Goal: Information Seeking & Learning: Learn about a topic

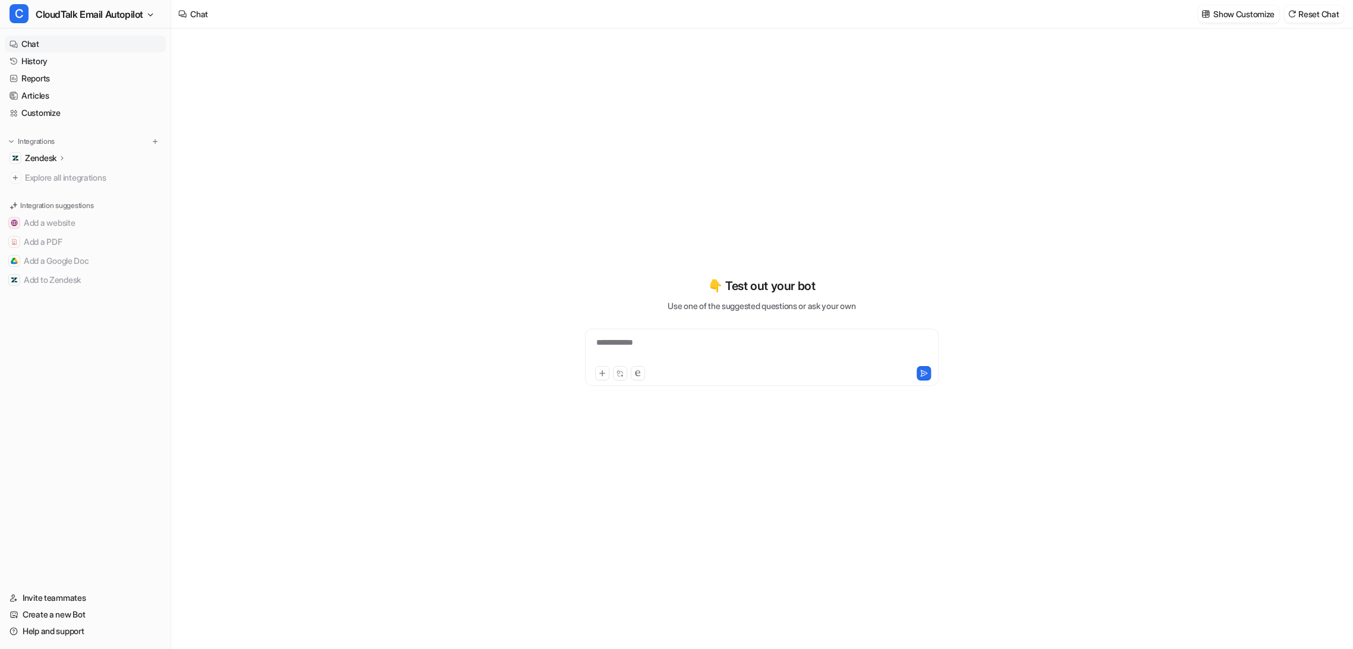
type textarea "**********"
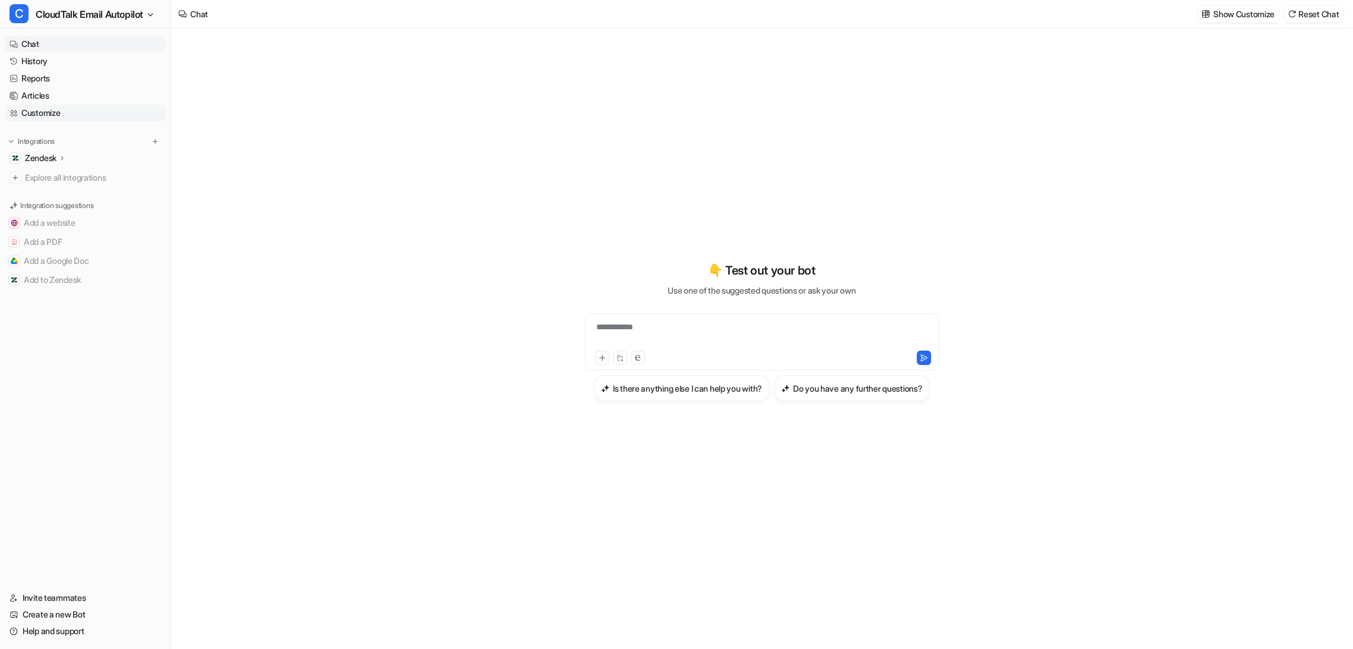
click at [49, 112] on link "Customize" at bounding box center [85, 113] width 161 height 17
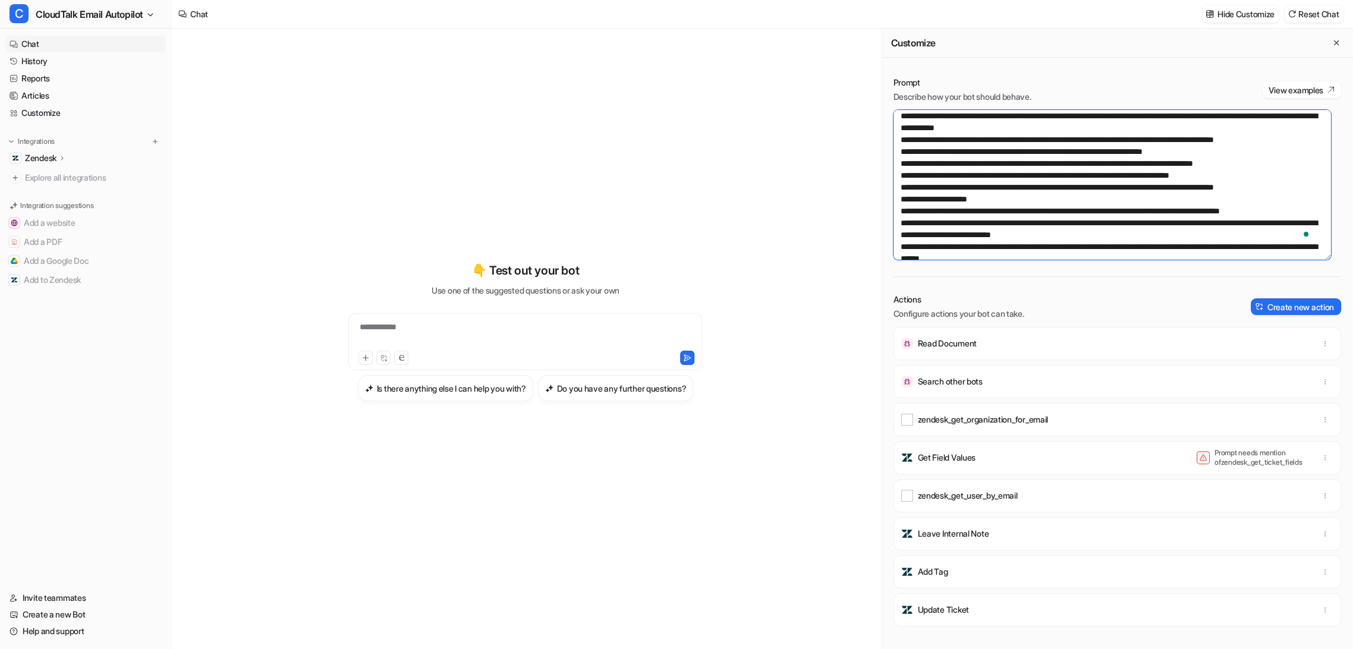
scroll to position [396, 0]
drag, startPoint x: 900, startPoint y: 162, endPoint x: 1285, endPoint y: 218, distance: 389.4
click at [1285, 218] on textarea "To enrich screen reader interactions, please activate Accessibility in Grammarl…" at bounding box center [1113, 185] width 438 height 150
click at [48, 631] on link "Help and support" at bounding box center [85, 631] width 161 height 17
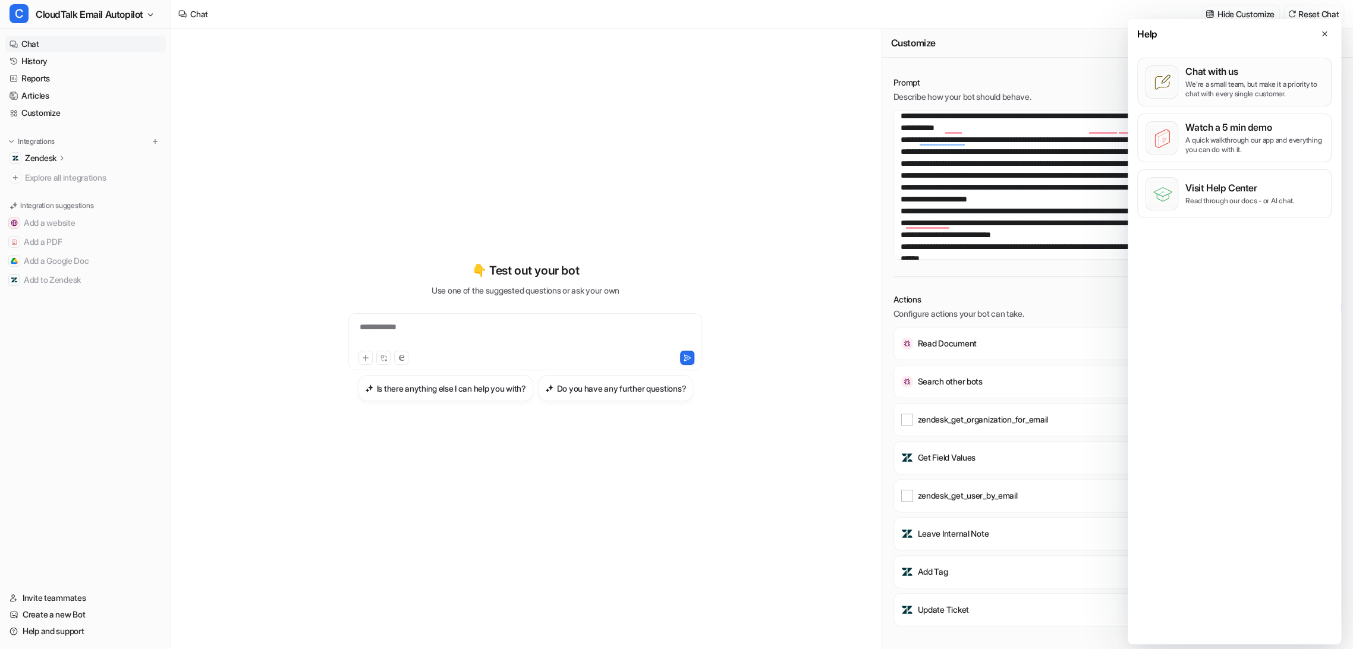
click at [1212, 84] on p "We’re a small team, but make it a priority to chat with every single customer." at bounding box center [1255, 89] width 139 height 19
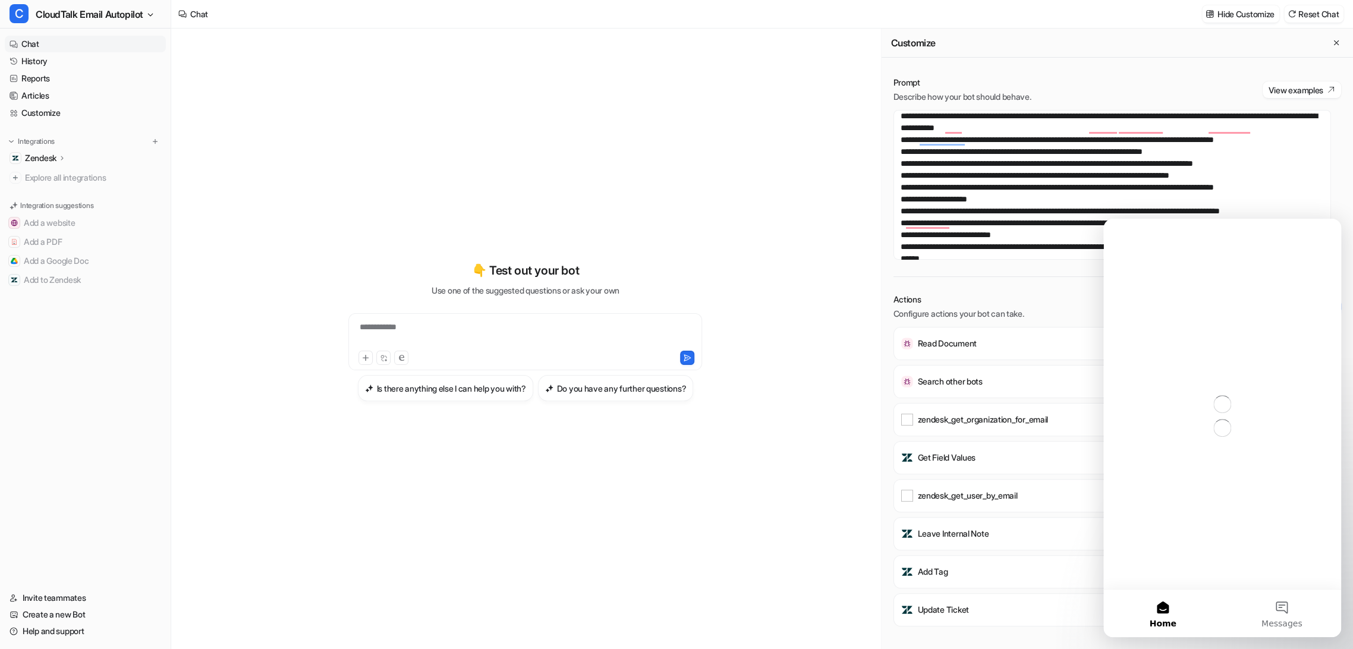
scroll to position [0, 0]
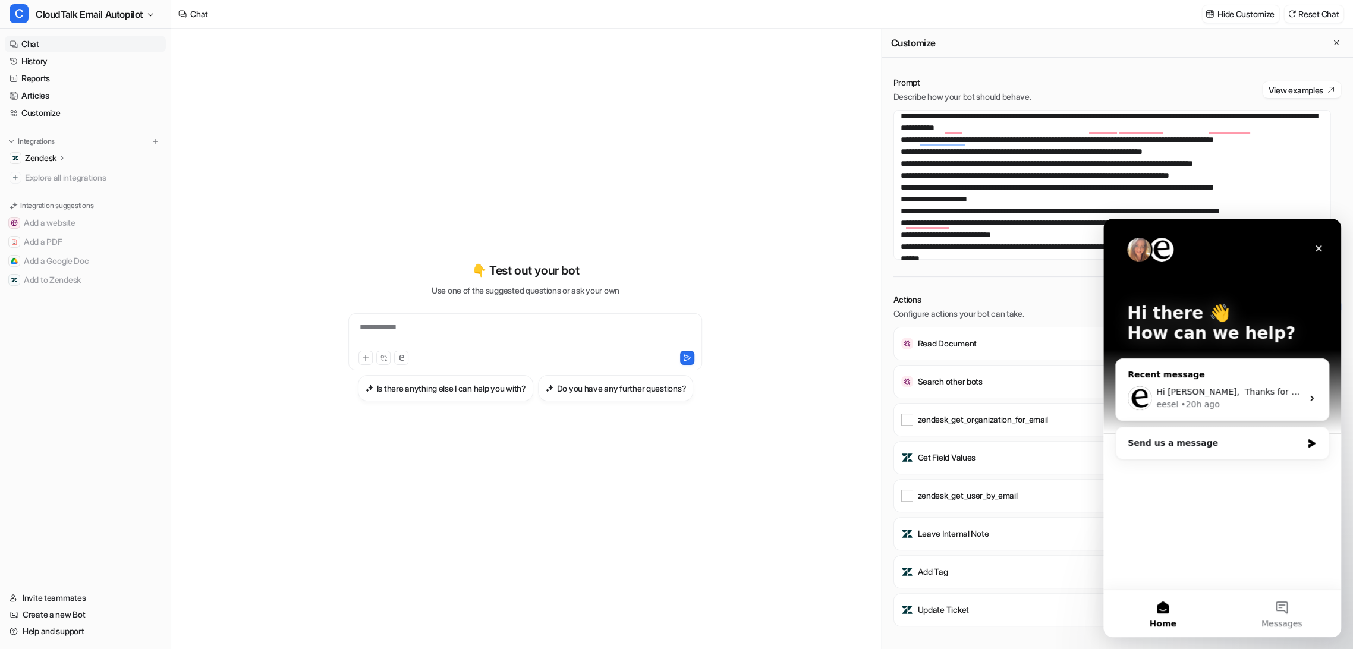
click at [1227, 406] on div "eesel • 20h ago" at bounding box center [1229, 404] width 146 height 12
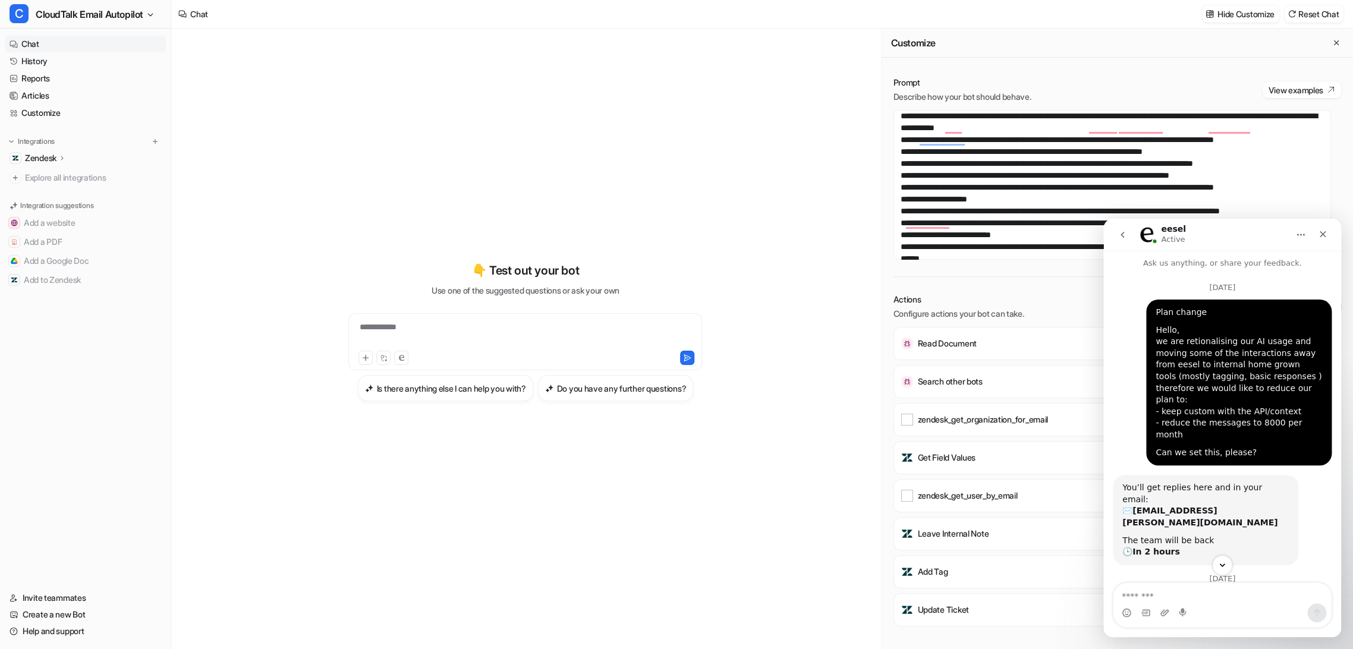
scroll to position [136, 0]
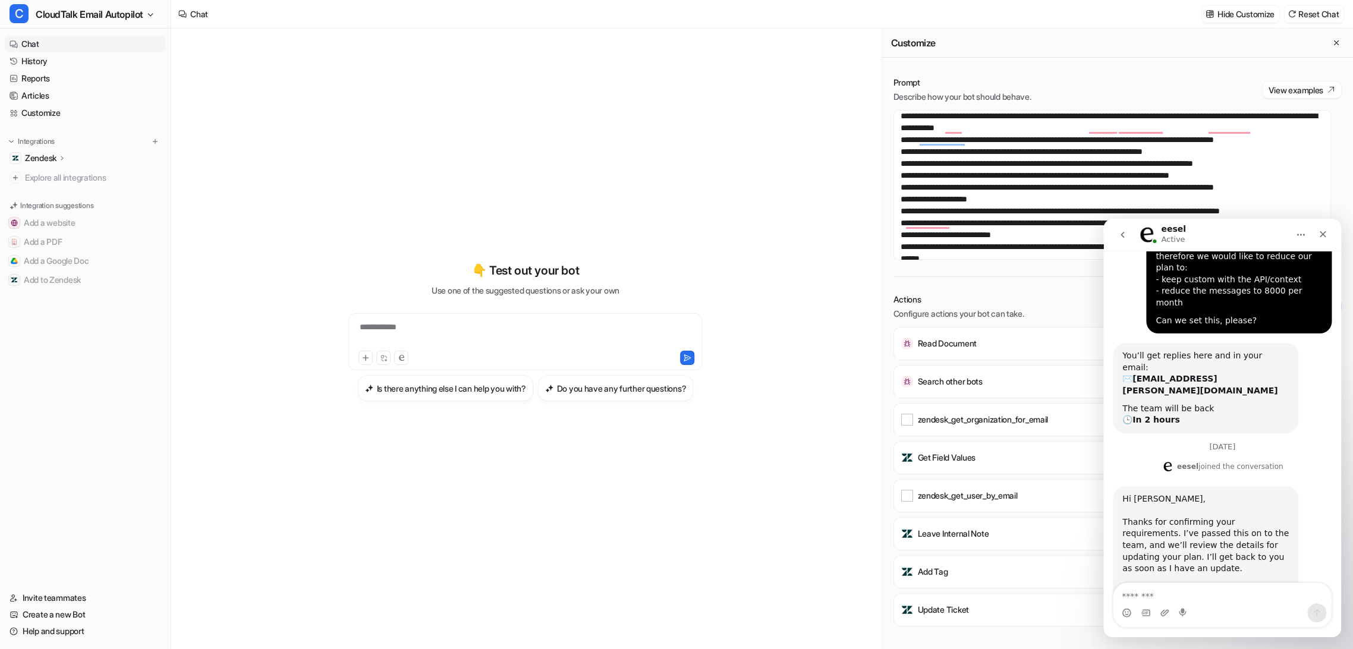
click at [1172, 603] on textarea "Message…" at bounding box center [1223, 593] width 218 height 20
type textarea "**********"
click at [66, 7] on span "CloudTalk Email Autopilot" at bounding box center [90, 14] width 108 height 17
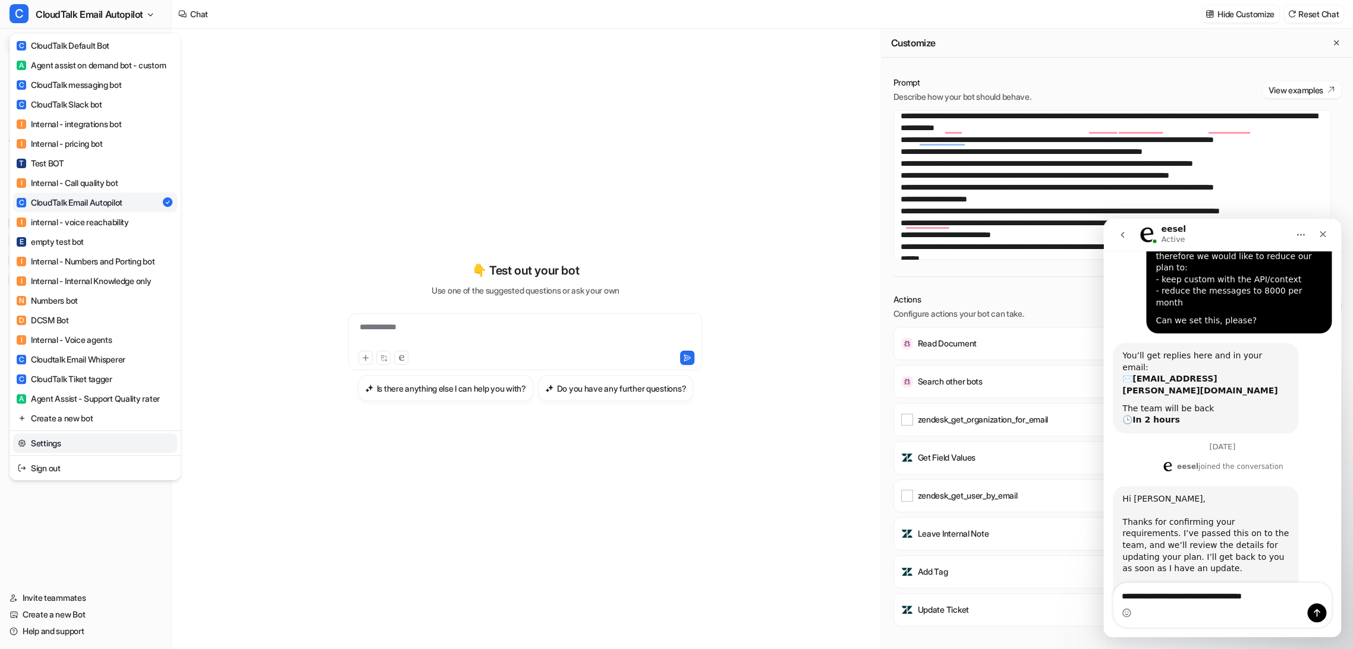
click at [85, 453] on link "Settings" at bounding box center [95, 443] width 164 height 20
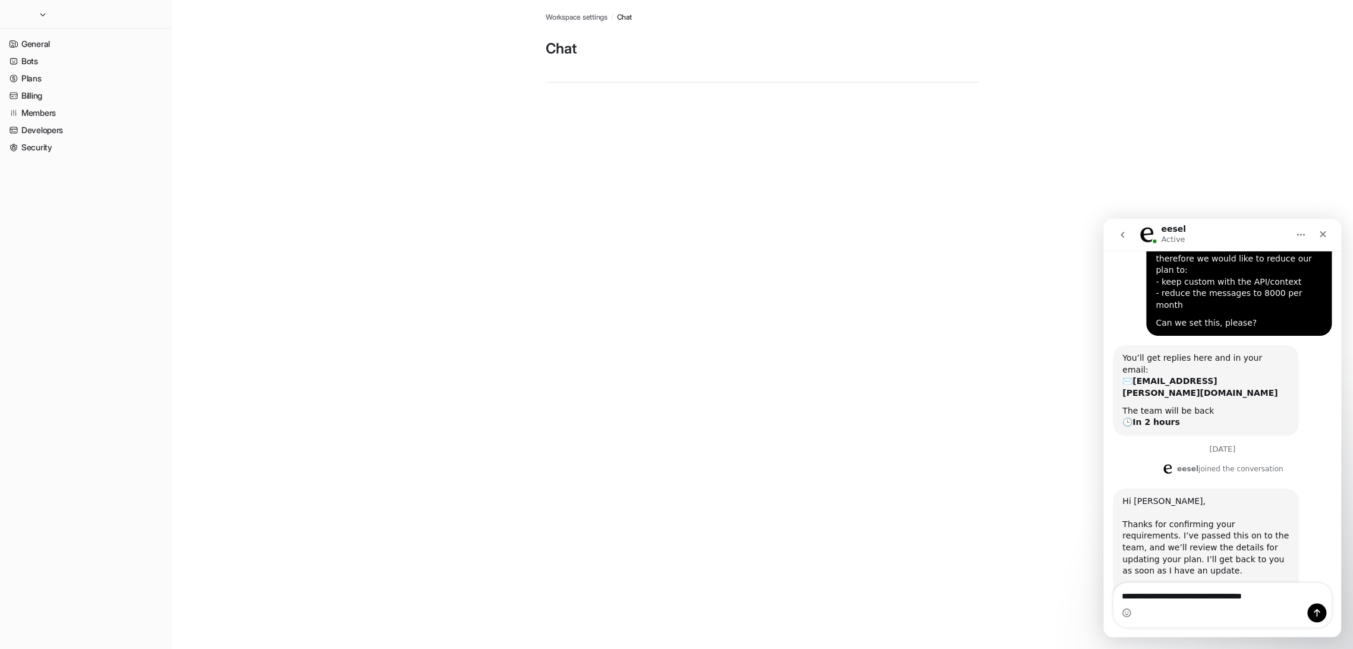
scroll to position [136, 0]
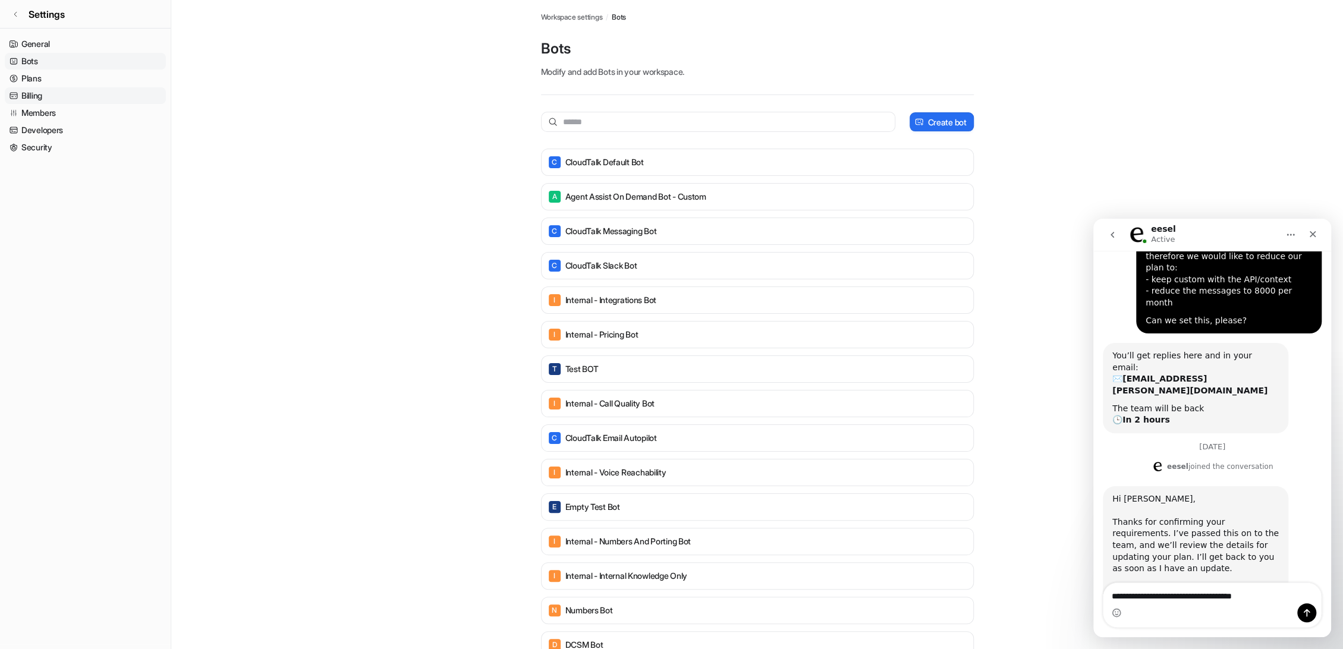
click at [28, 98] on link "Billing" at bounding box center [85, 95] width 161 height 17
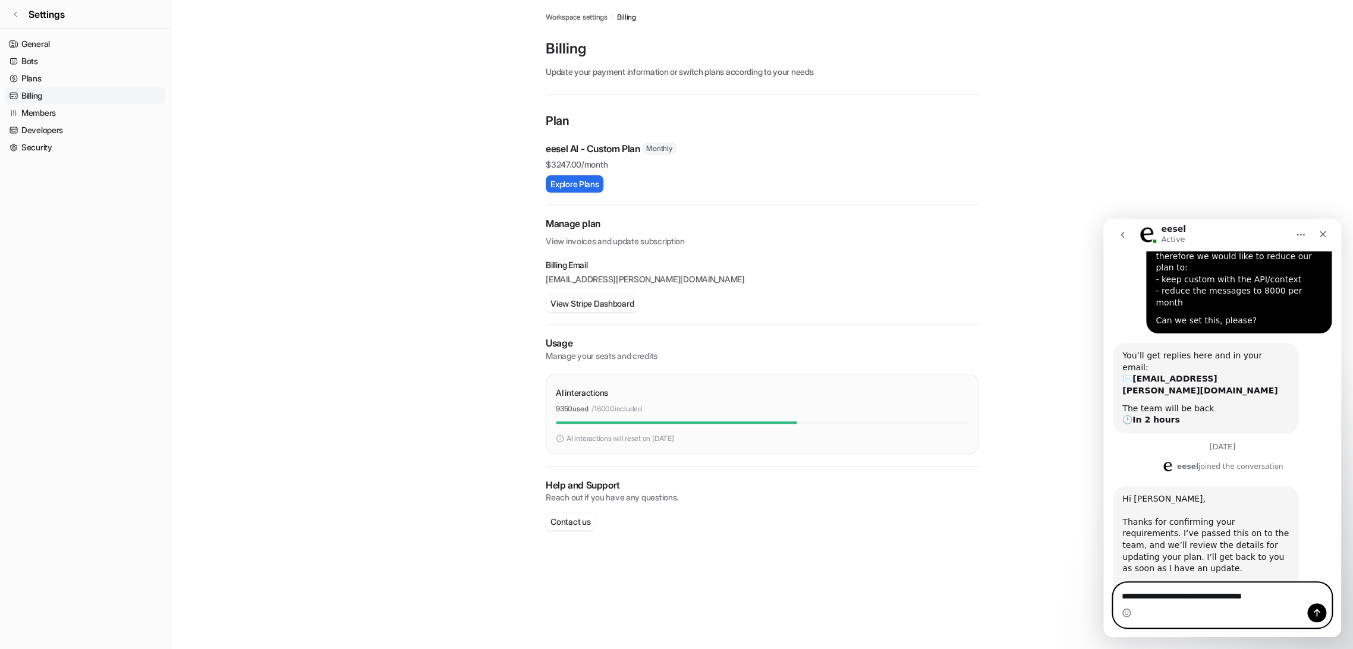
click at [1275, 601] on textarea "**********" at bounding box center [1223, 593] width 218 height 20
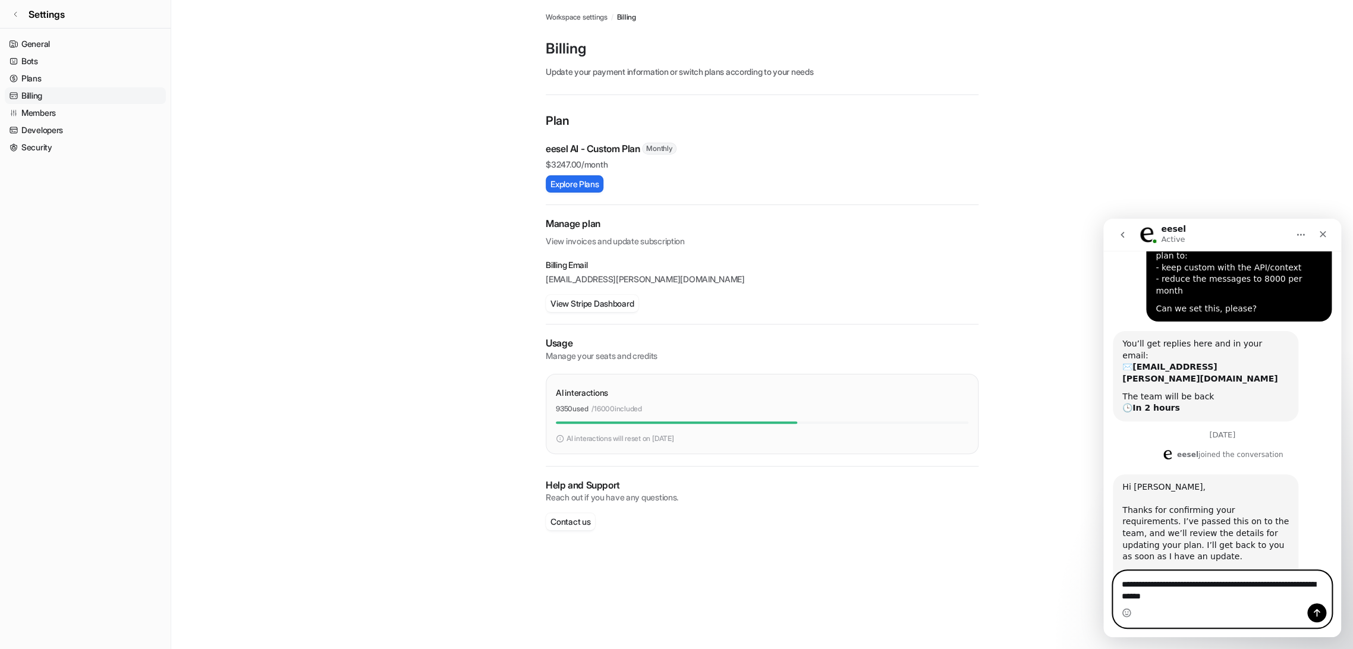
type textarea "**********"
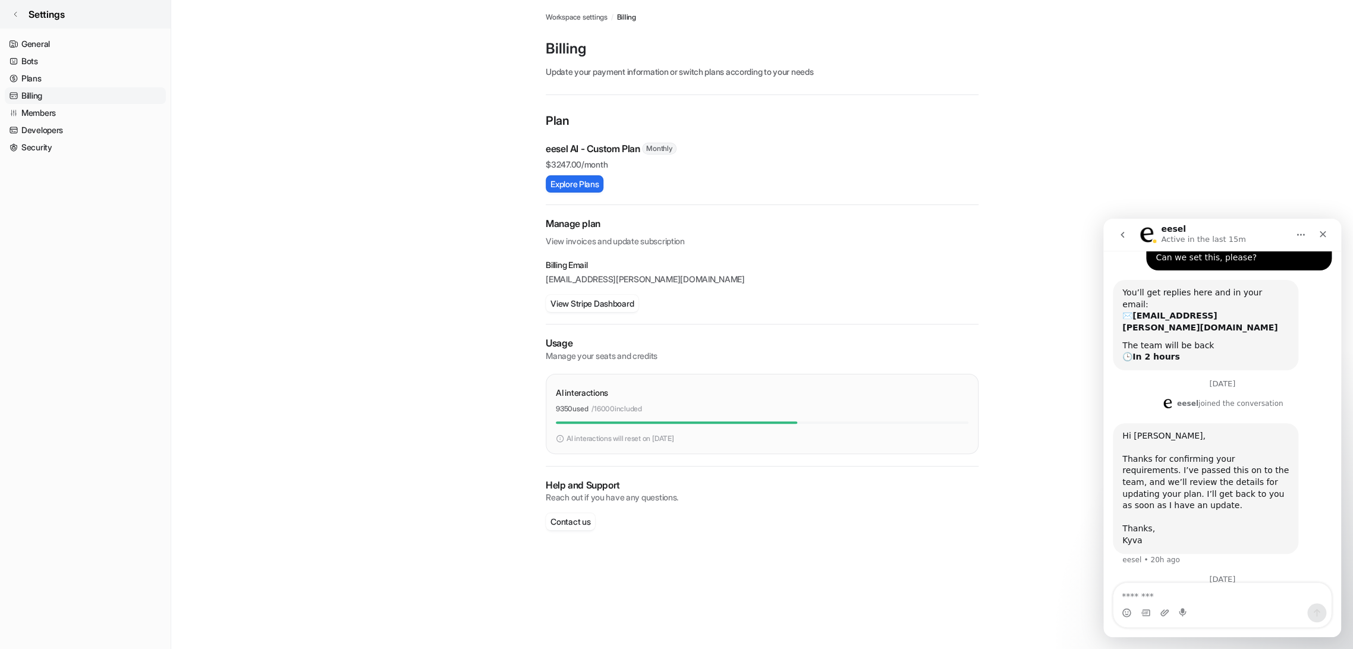
click at [20, 9] on link "Settings" at bounding box center [85, 14] width 171 height 29
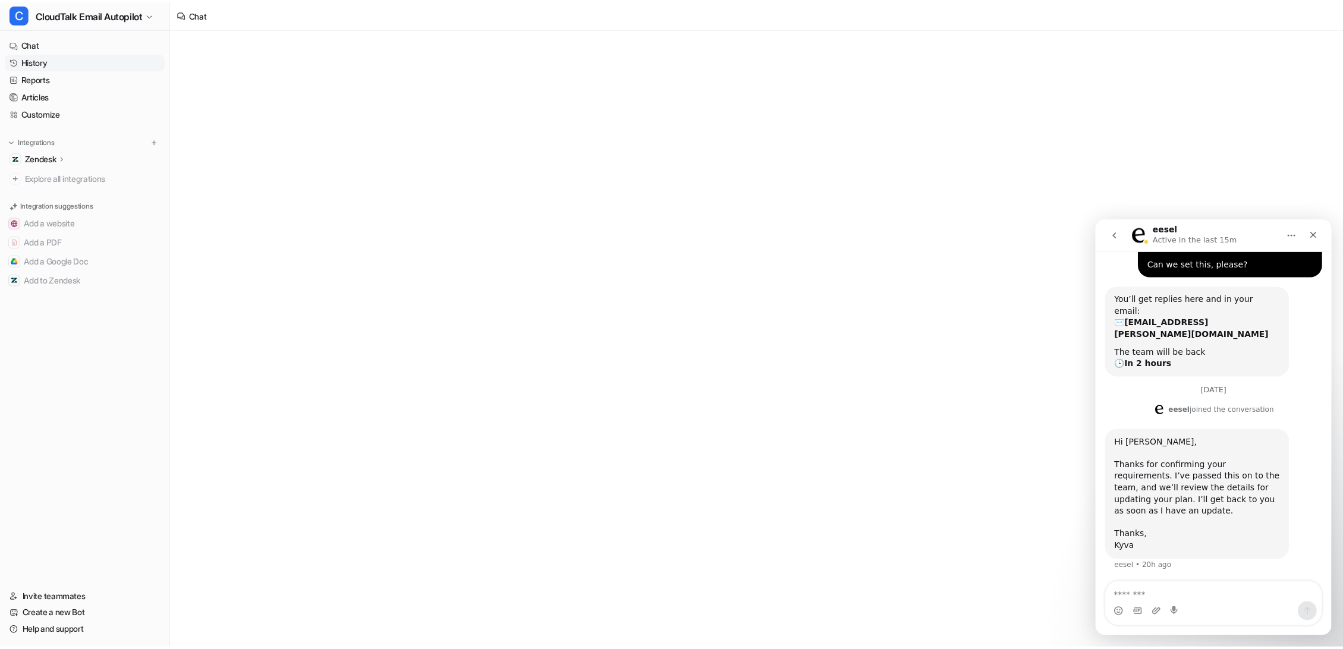
scroll to position [199, 0]
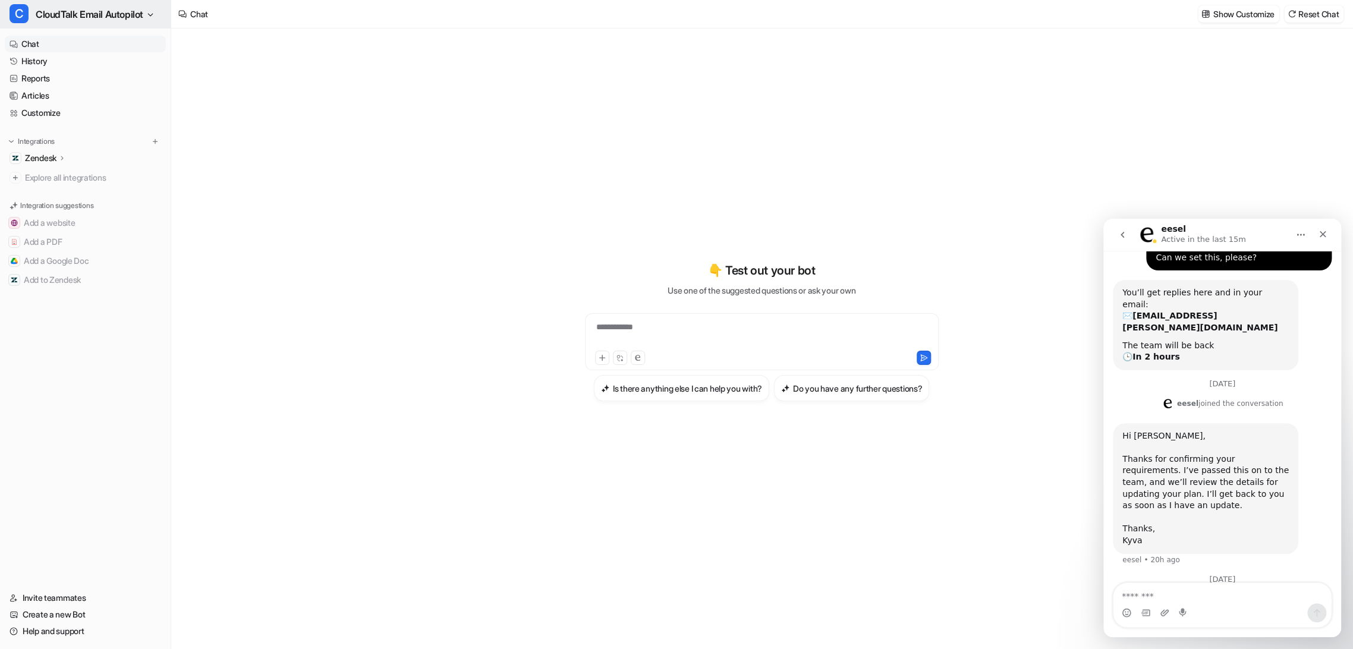
click at [70, 20] on span "CloudTalk Email Autopilot" at bounding box center [90, 14] width 108 height 17
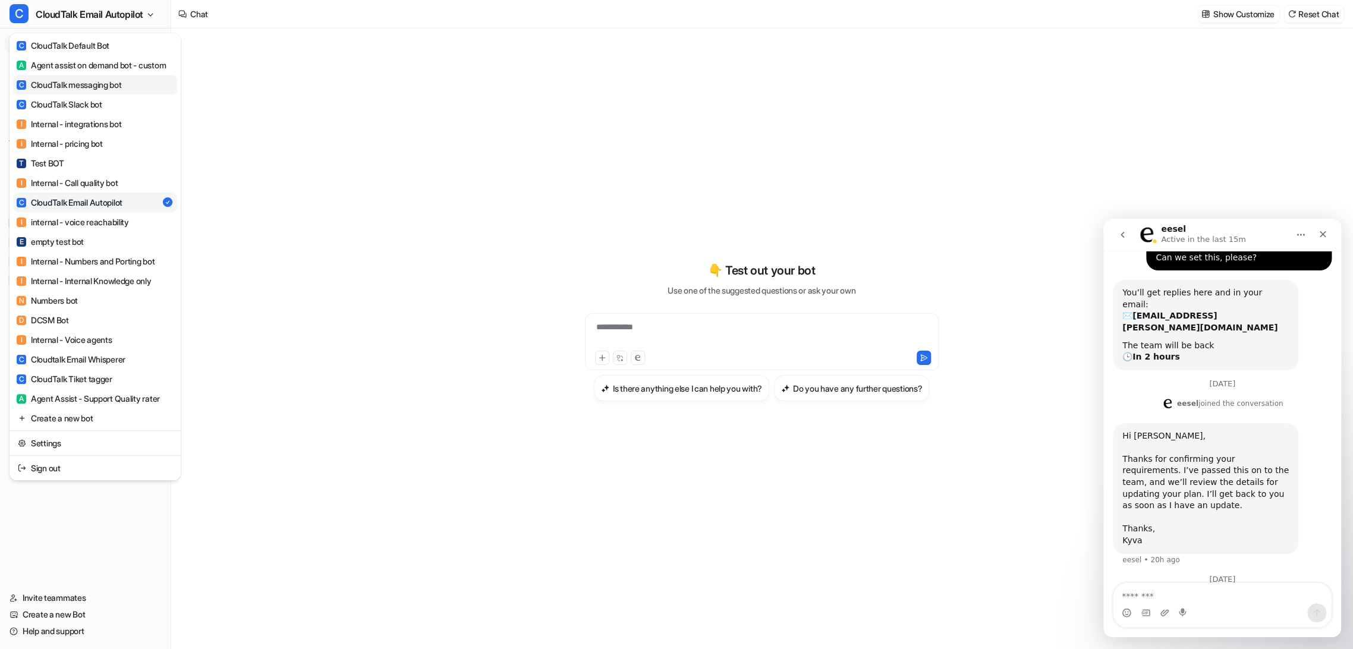
click at [102, 91] on div "C CloudTalk messaging bot" at bounding box center [69, 84] width 105 height 12
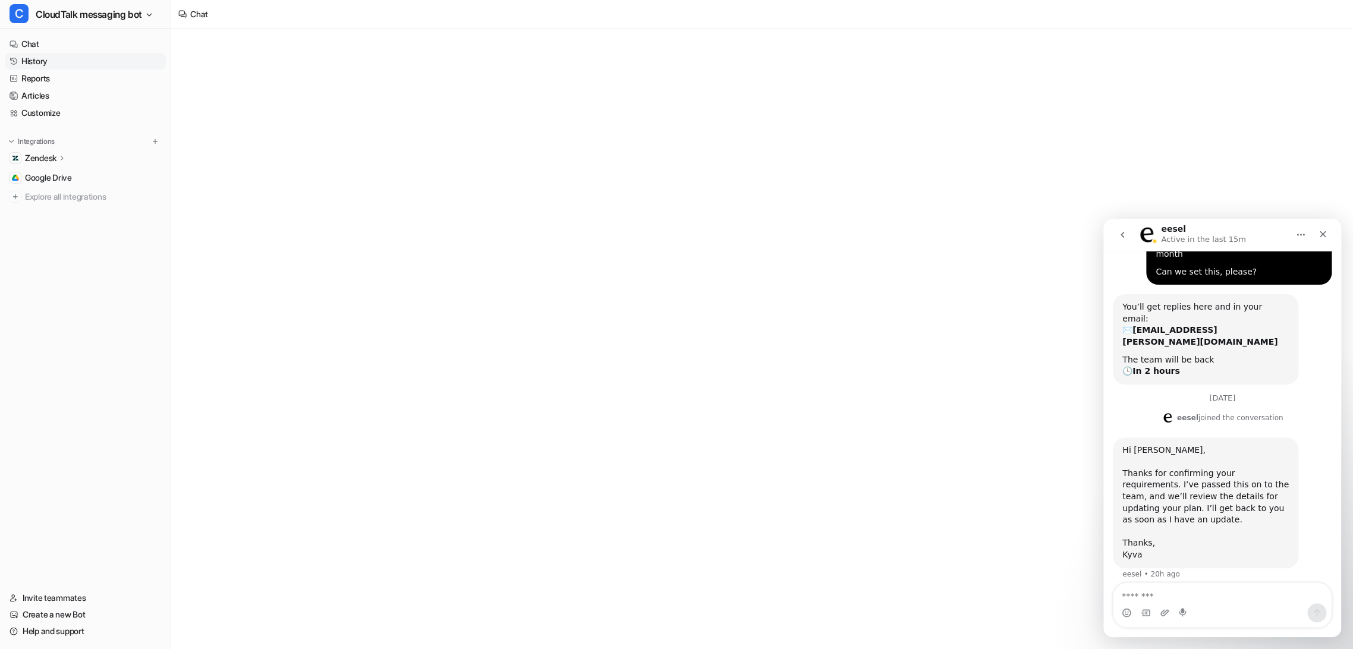
scroll to position [199, 0]
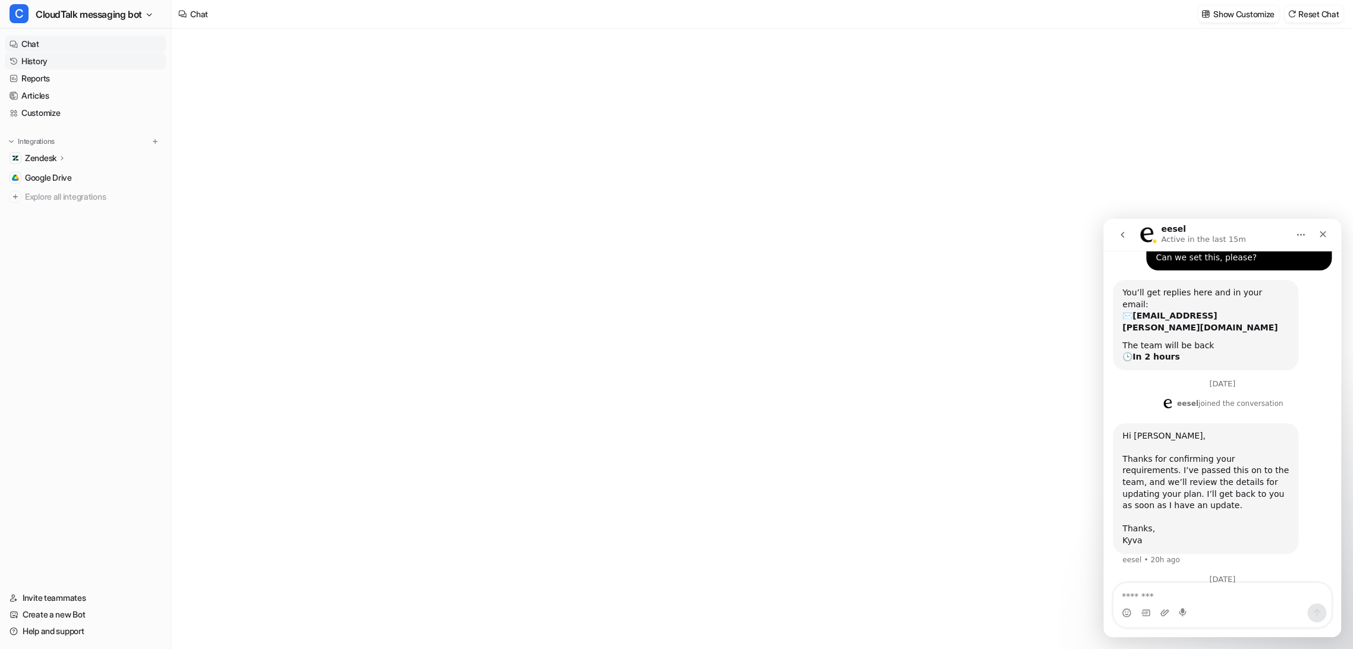
click at [46, 61] on link "History" at bounding box center [85, 61] width 161 height 17
type textarea "**********"
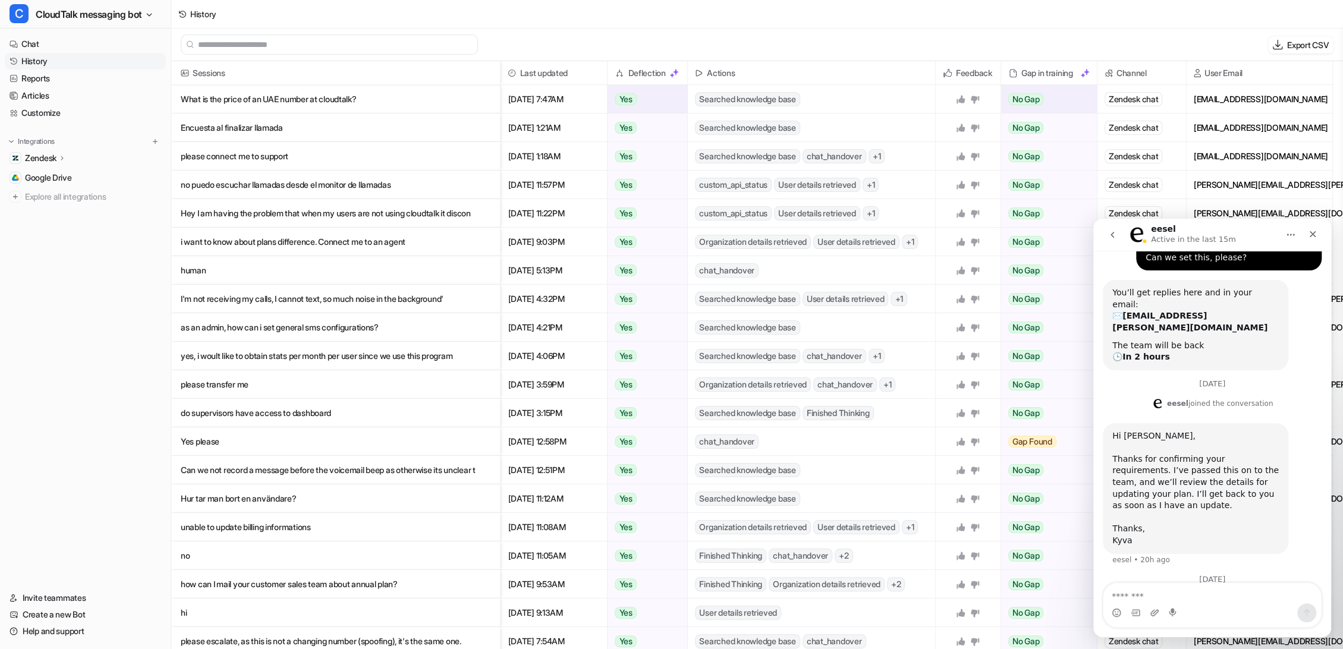
click at [224, 108] on p "What is the price of an UAE number at cloudtalk?" at bounding box center [336, 99] width 310 height 29
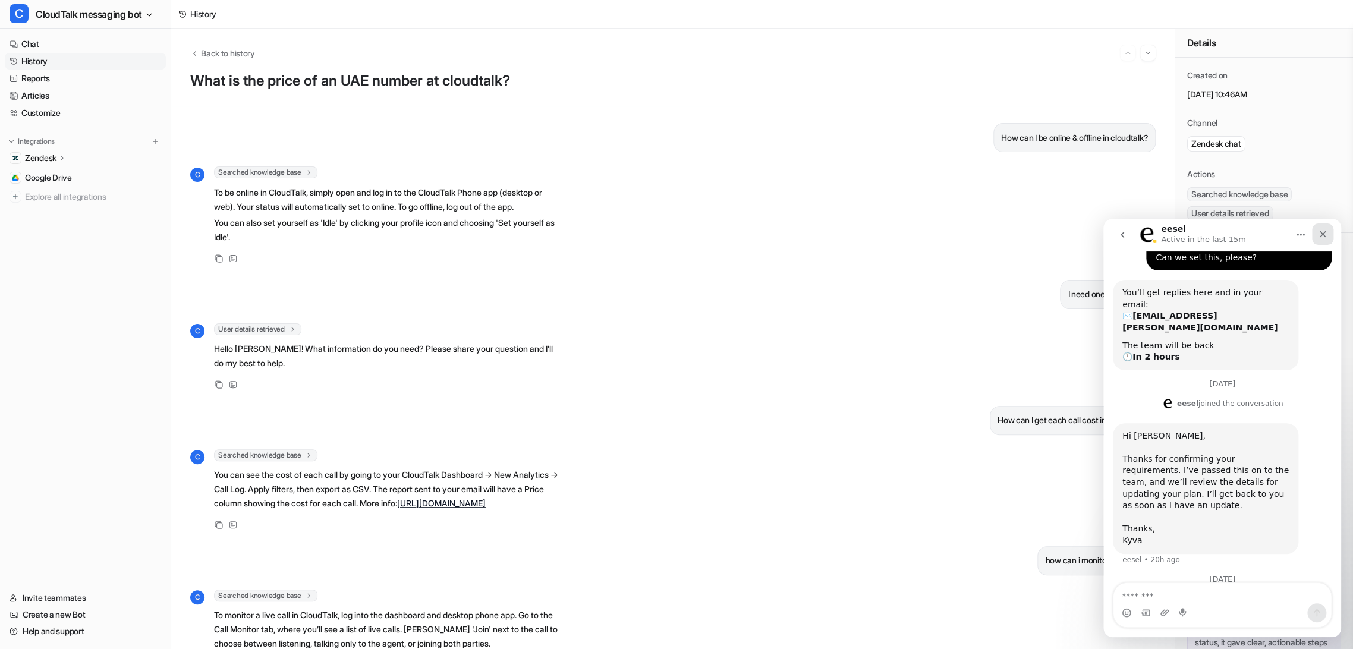
click at [1322, 234] on icon "Close" at bounding box center [1323, 234] width 7 height 7
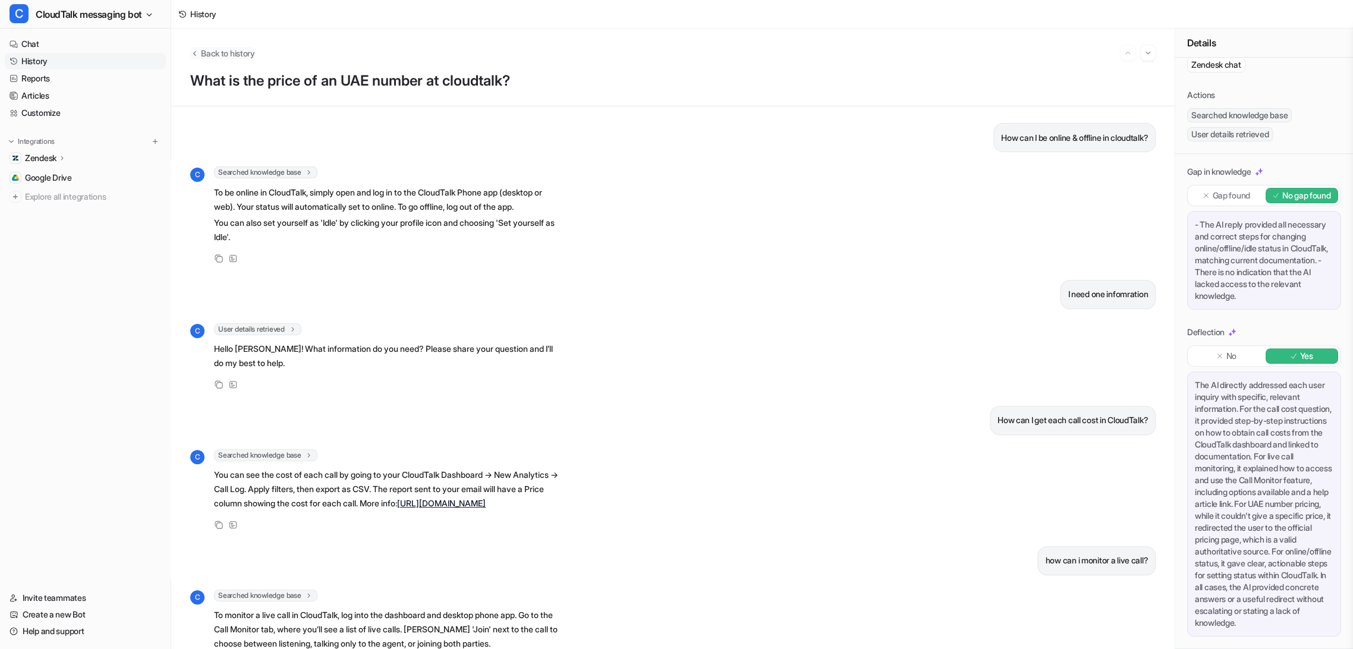
click at [194, 50] on icon "Back to history" at bounding box center [194, 53] width 8 height 9
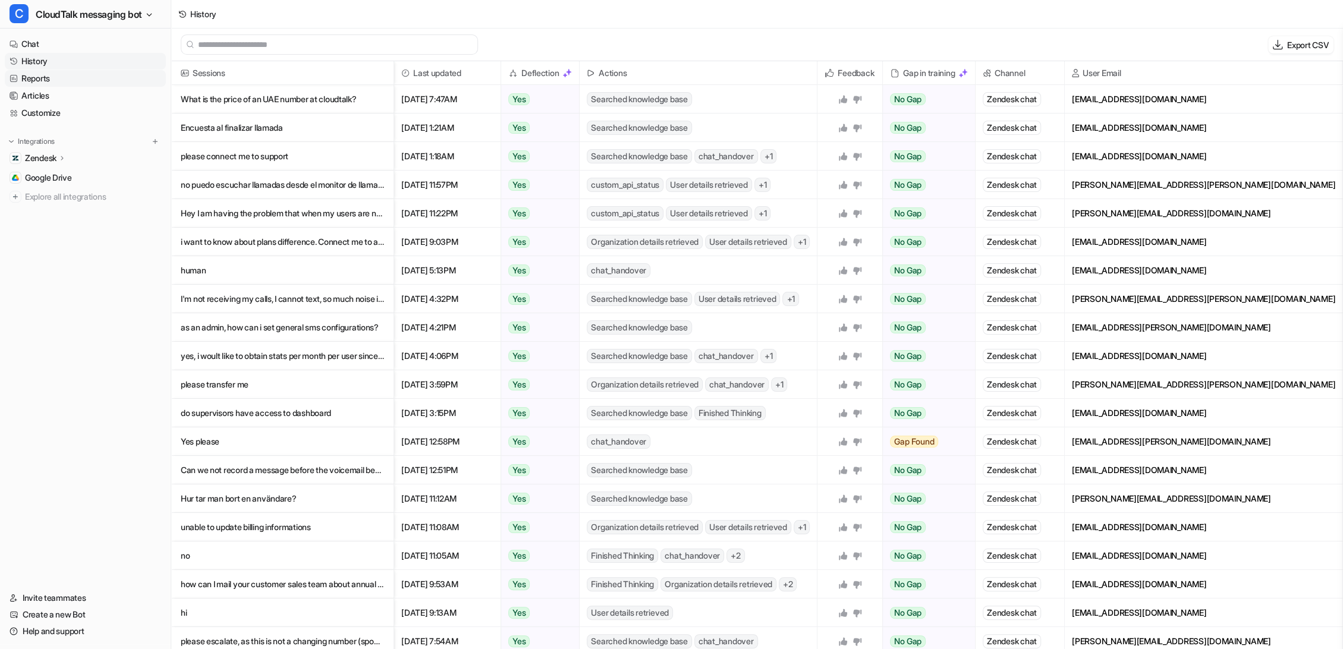
click at [45, 77] on link "Reports" at bounding box center [85, 78] width 161 height 17
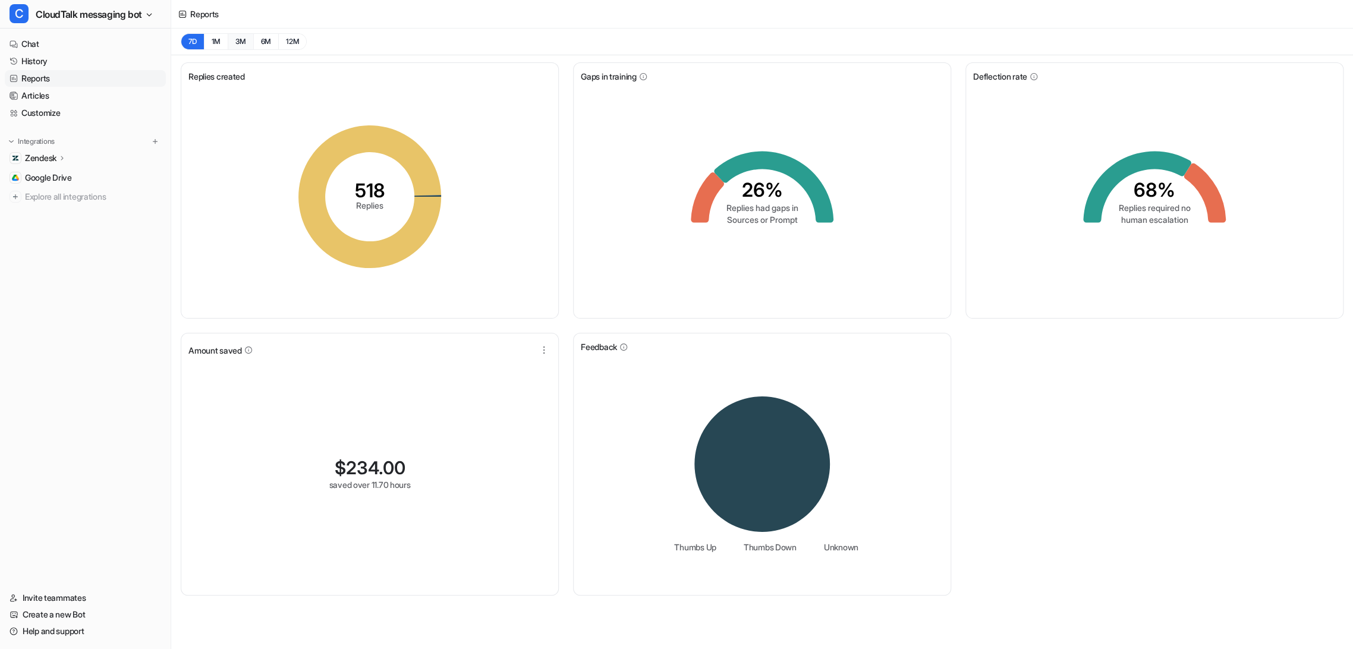
click at [233, 42] on button "3M" at bounding box center [241, 41] width 26 height 17
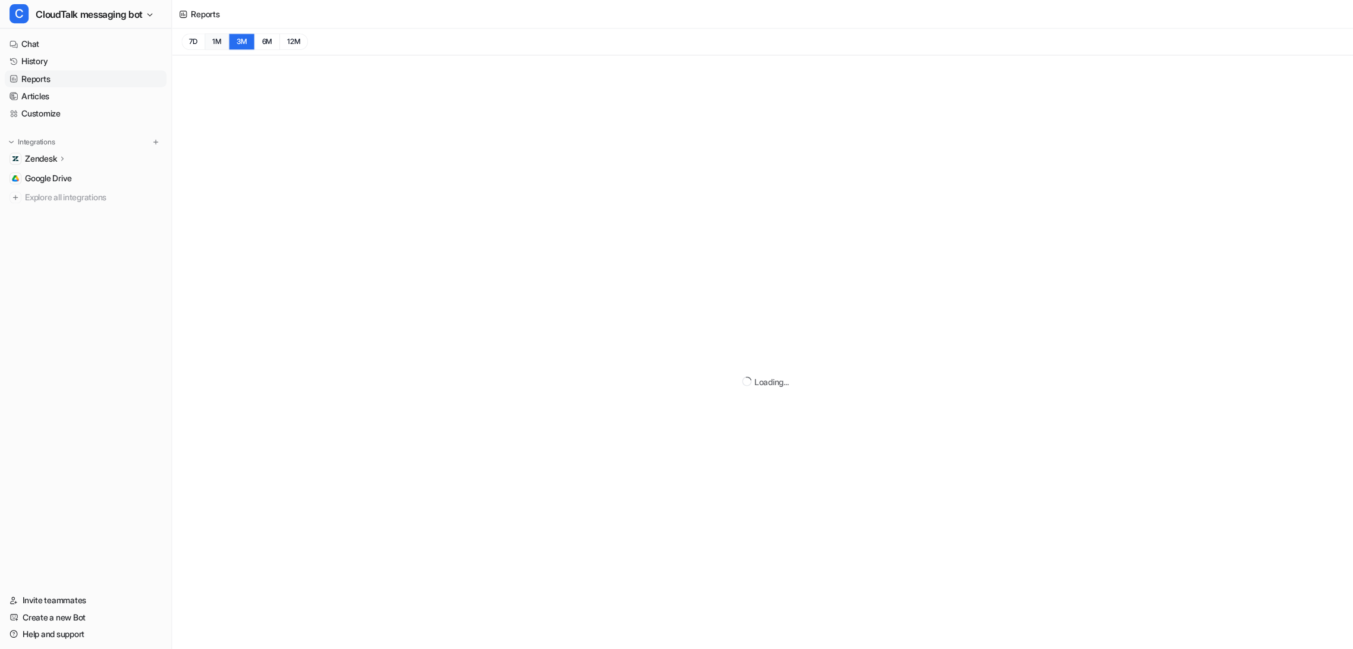
click at [219, 46] on button "1M" at bounding box center [216, 41] width 24 height 17
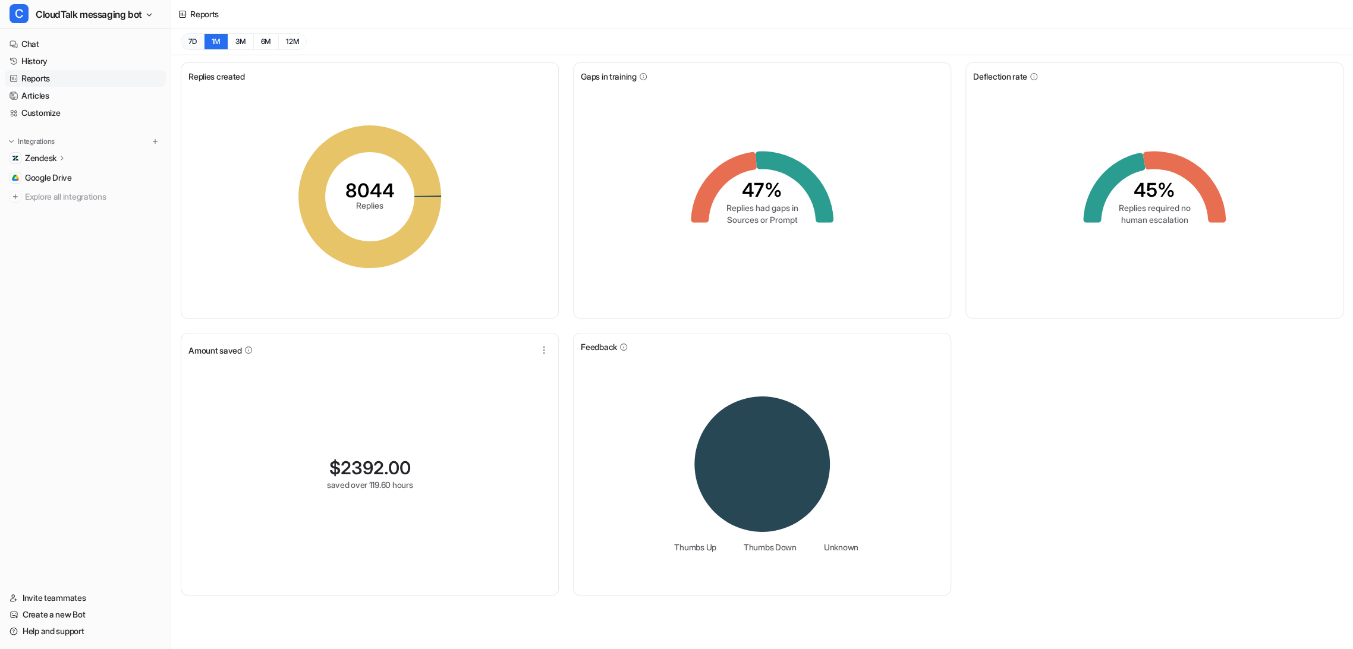
click at [194, 47] on button "7D" at bounding box center [192, 41] width 23 height 17
click at [57, 63] on link "History" at bounding box center [85, 61] width 161 height 17
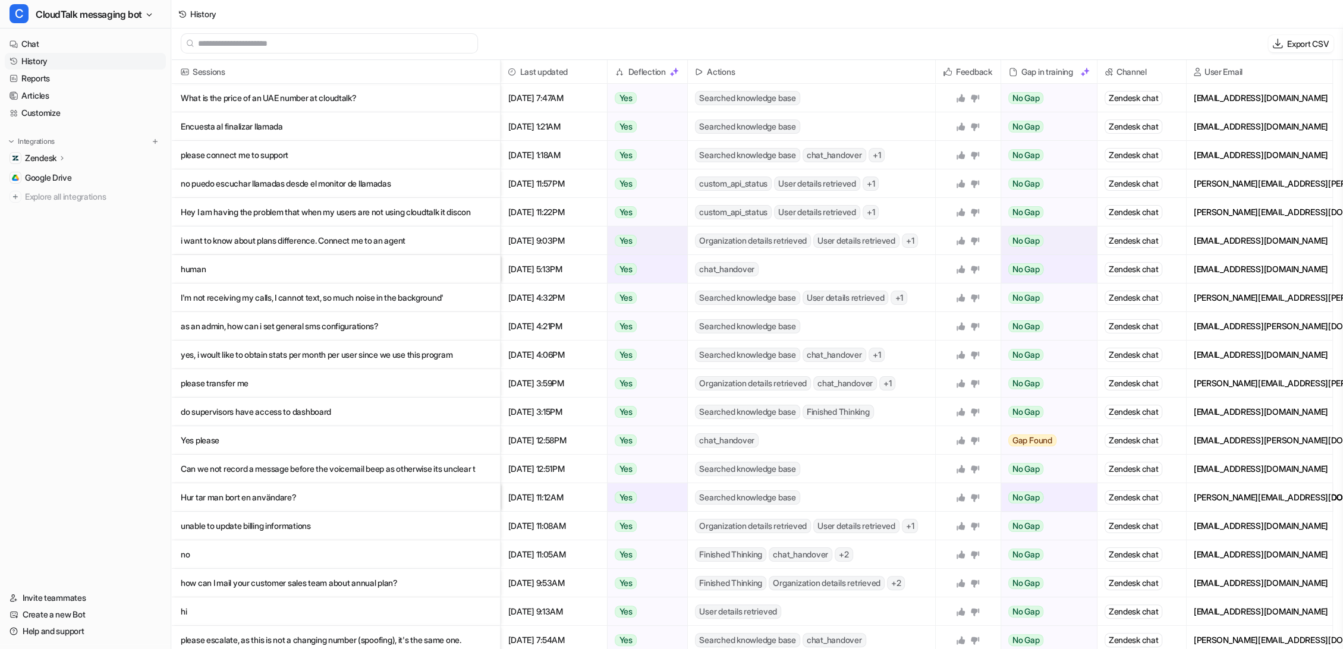
click at [223, 247] on p "i want to know about plans difference. Connect me to an agent" at bounding box center [336, 241] width 310 height 29
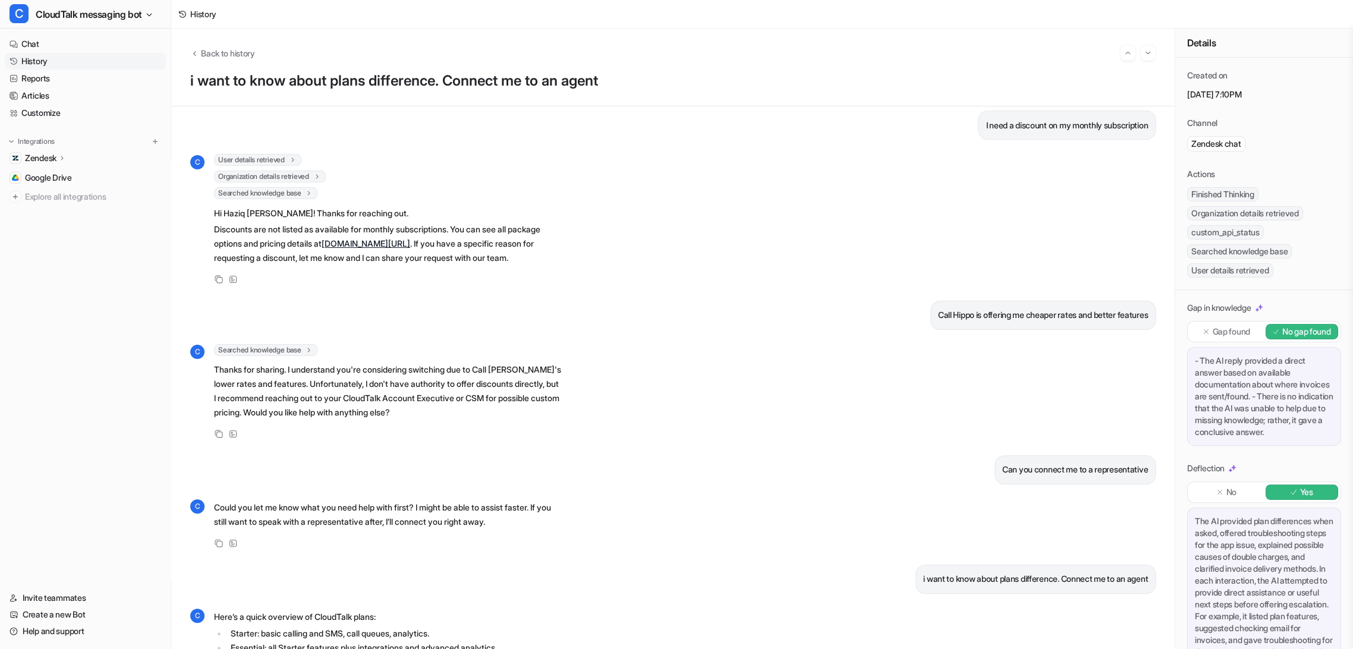
scroll to position [848, 0]
